Goal: Information Seeking & Learning: Learn about a topic

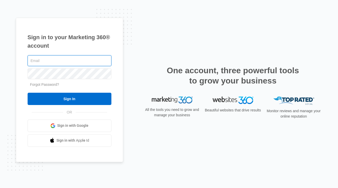
type input "[EMAIL_ADDRESS][PERSON_NAME][DOMAIN_NAME]"
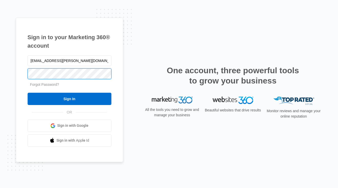
click at [69, 98] on input "Sign In" at bounding box center [70, 99] width 84 height 12
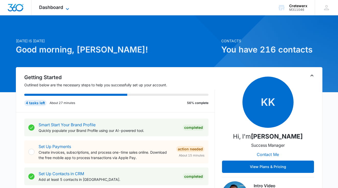
click at [65, 9] on icon at bounding box center [67, 9] width 6 height 6
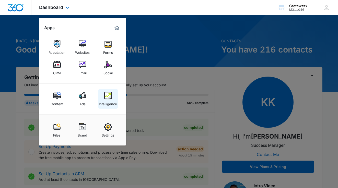
click at [110, 96] on img at bounding box center [108, 96] width 8 height 8
click at [110, 96] on div "4 tasks left About 27 minutes 56% complete" at bounding box center [119, 100] width 191 height 22
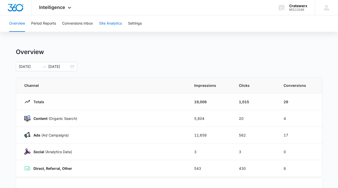
click at [111, 20] on button "Site Analytics" at bounding box center [110, 23] width 23 height 16
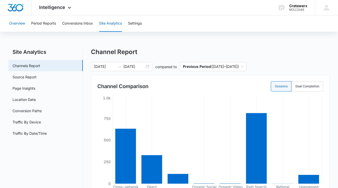
click at [16, 23] on button "Overview" at bounding box center [17, 23] width 16 height 16
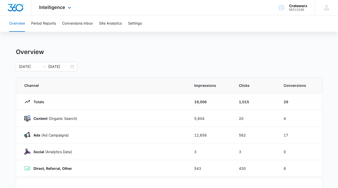
click at [72, 7] on div "Intelligence Apps Reputation Websites Forms CRM Email Social Content Ads Intell…" at bounding box center [55, 7] width 49 height 15
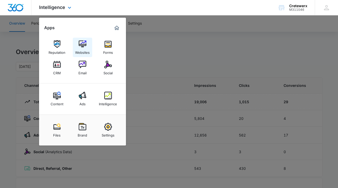
click at [85, 46] on img at bounding box center [83, 44] width 8 height 8
